Goal: Task Accomplishment & Management: Use online tool/utility

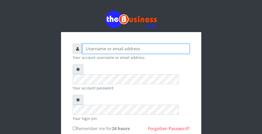
type input "wergbac8"
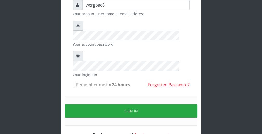
scroll to position [48, 0]
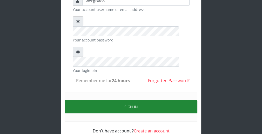
click at [169, 100] on button "Sign in" at bounding box center [131, 106] width 133 height 13
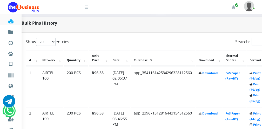
scroll to position [249, 21]
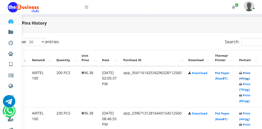
click at [247, 76] on link "Print (44/pg)" at bounding box center [244, 76] width 11 height 10
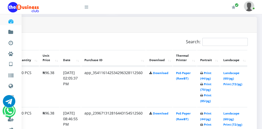
click at [86, 8] on icon at bounding box center [87, 7] width 4 height 4
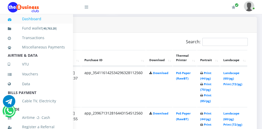
scroll to position [113, 0]
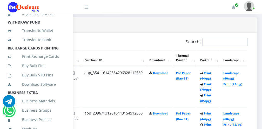
click at [87, 7] on icon at bounding box center [87, 7] width 4 height 4
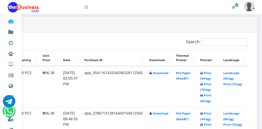
click at [87, 6] on icon at bounding box center [87, 7] width 4 height 4
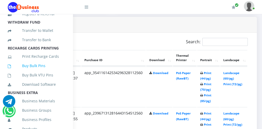
click at [56, 72] on link "Buy Bulk Pins" at bounding box center [36, 66] width 57 height 12
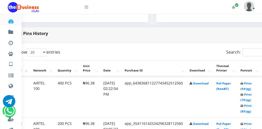
scroll to position [239, 21]
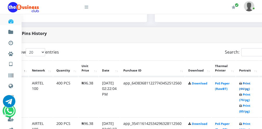
click at [248, 88] on link "Print (44/pg)" at bounding box center [244, 87] width 11 height 10
